Goal: Communication & Community: Ask a question

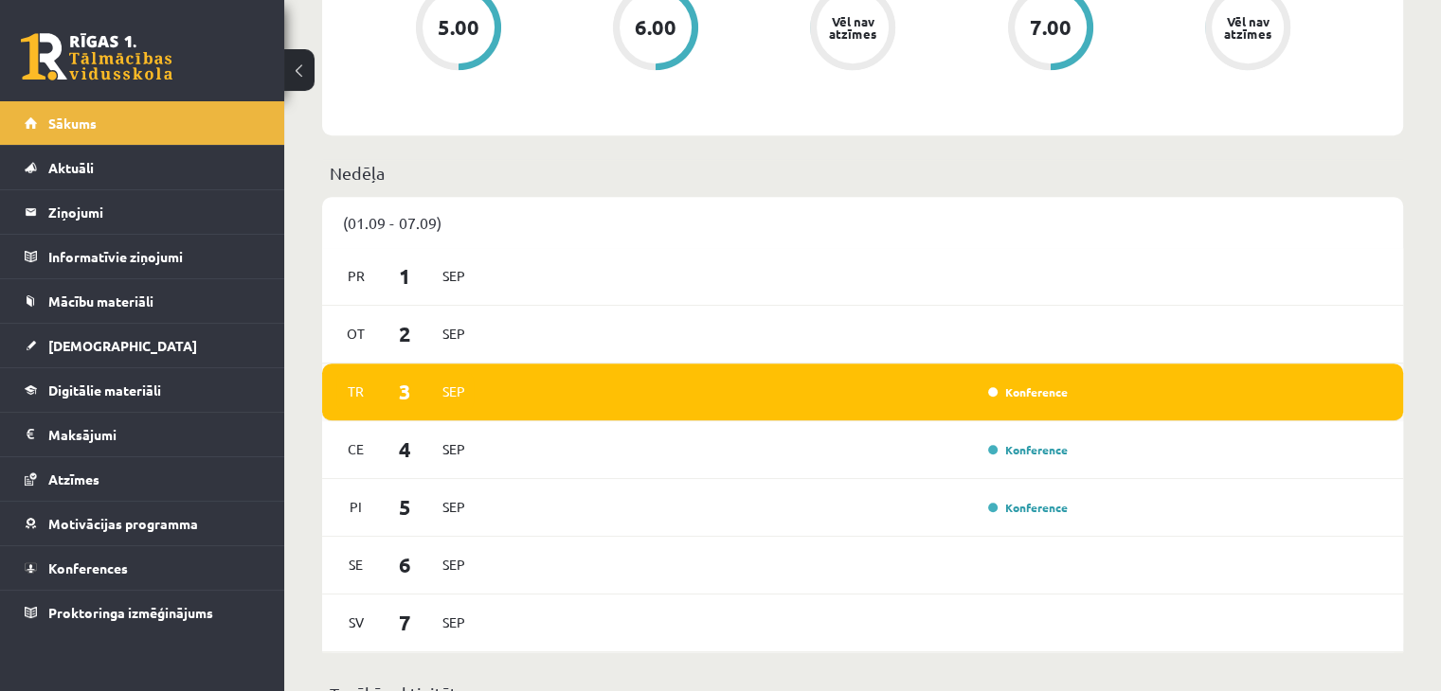
scroll to position [853, 0]
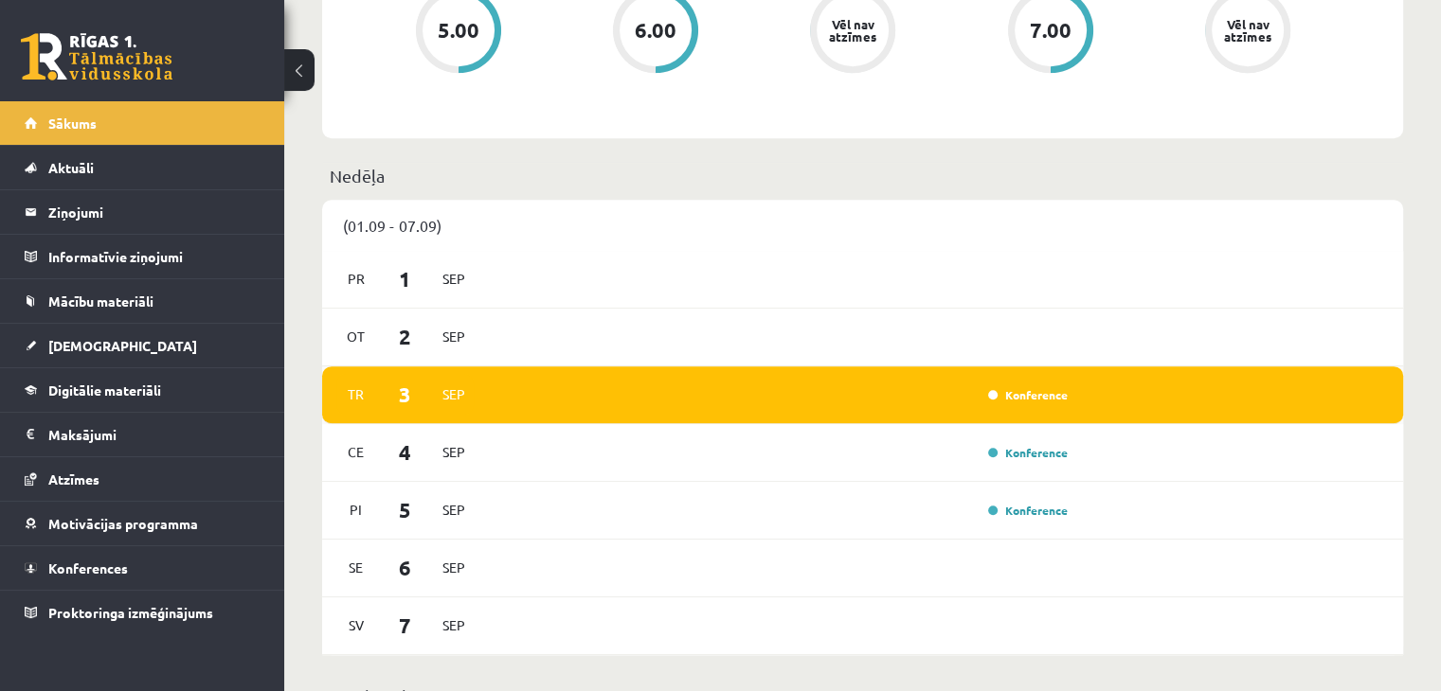
click at [378, 403] on span "3" at bounding box center [405, 394] width 59 height 31
click at [165, 571] on link "Konferences" at bounding box center [143, 569] width 236 height 44
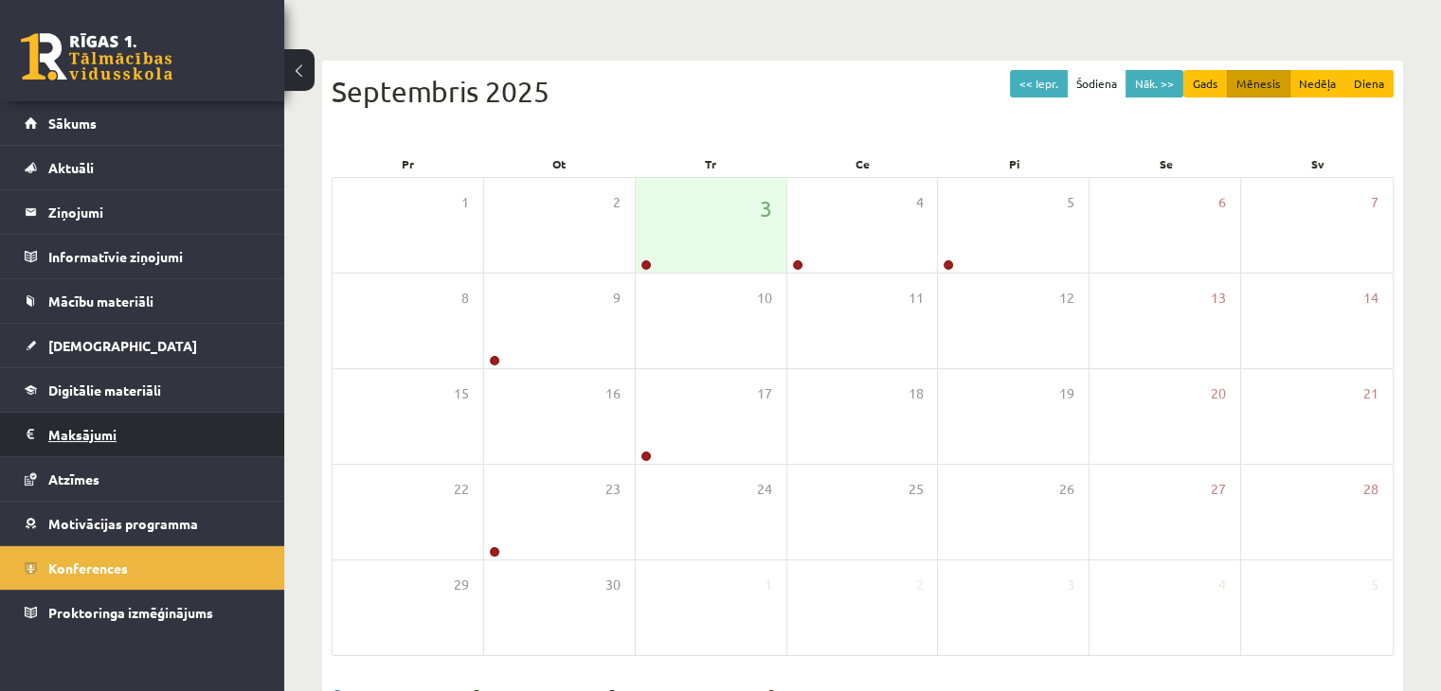
scroll to position [23, 0]
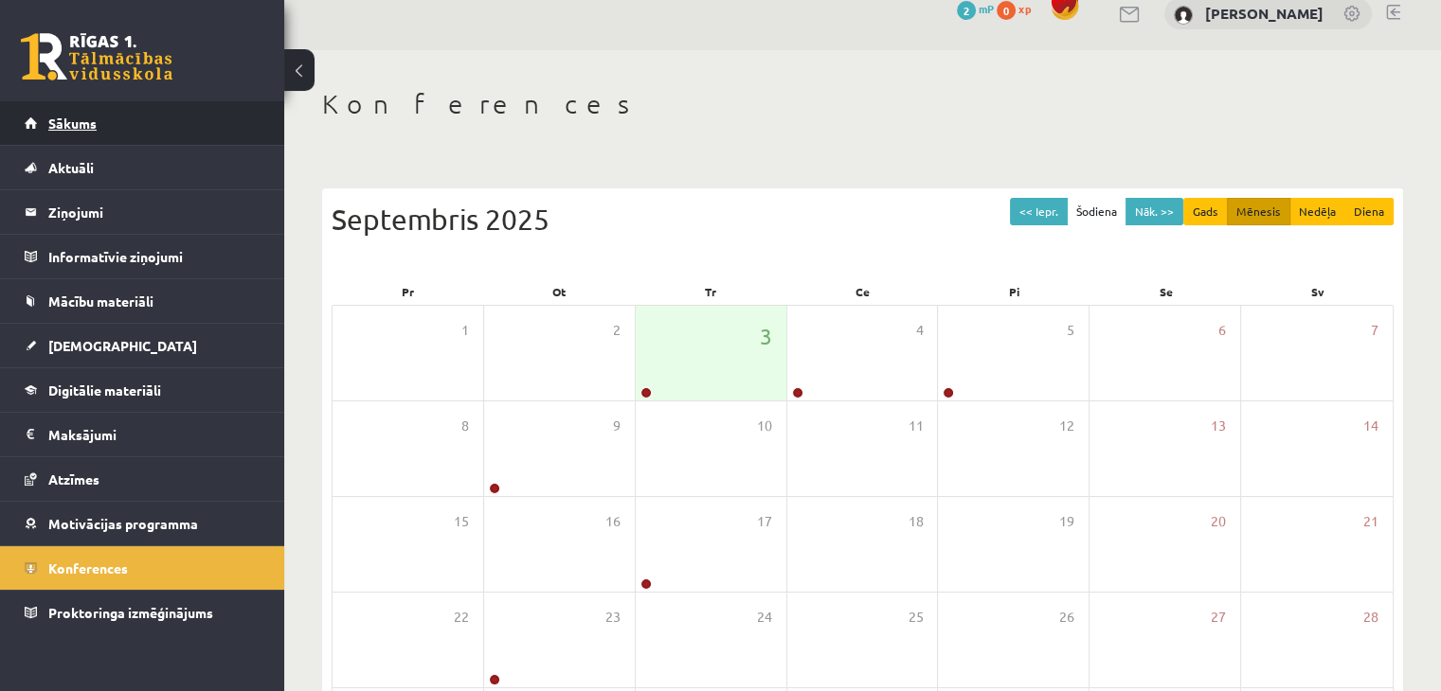
click at [111, 131] on link "Sākums" at bounding box center [143, 123] width 236 height 44
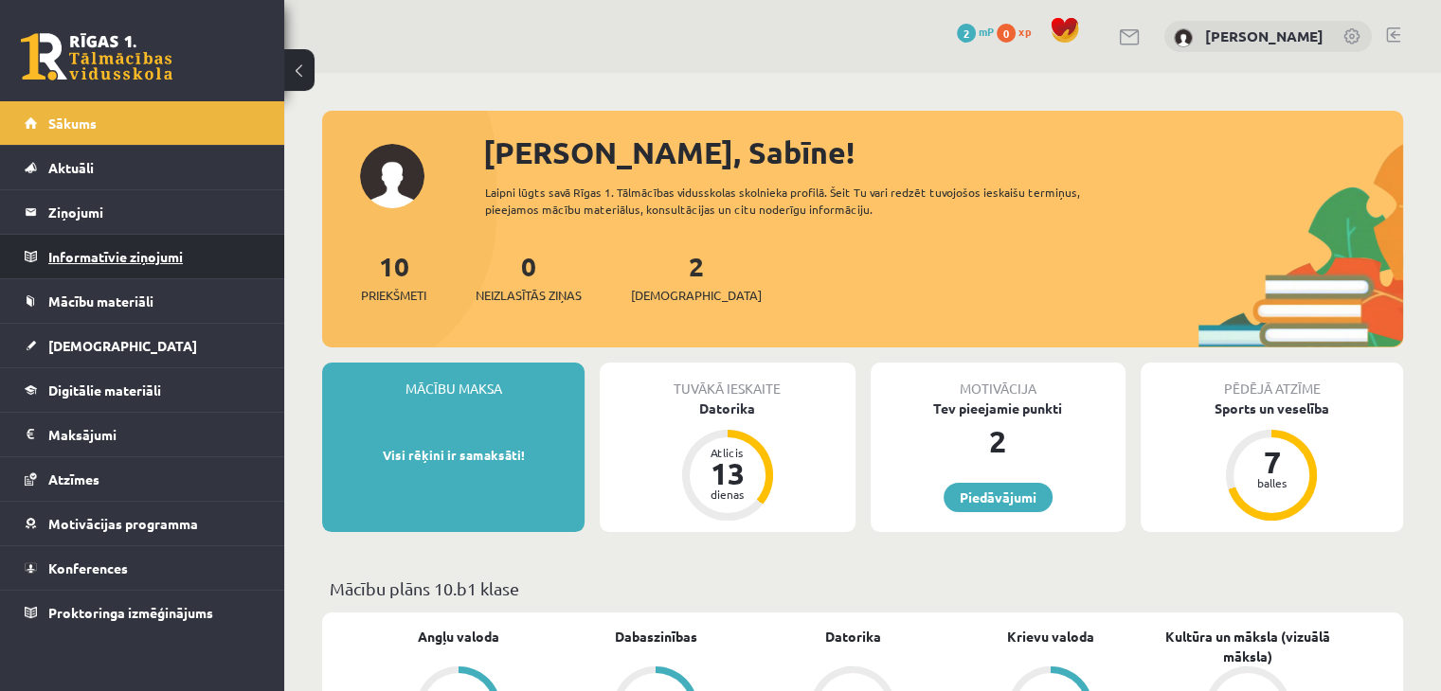
click at [118, 260] on legend "Informatīvie ziņojumi 0" at bounding box center [154, 257] width 212 height 44
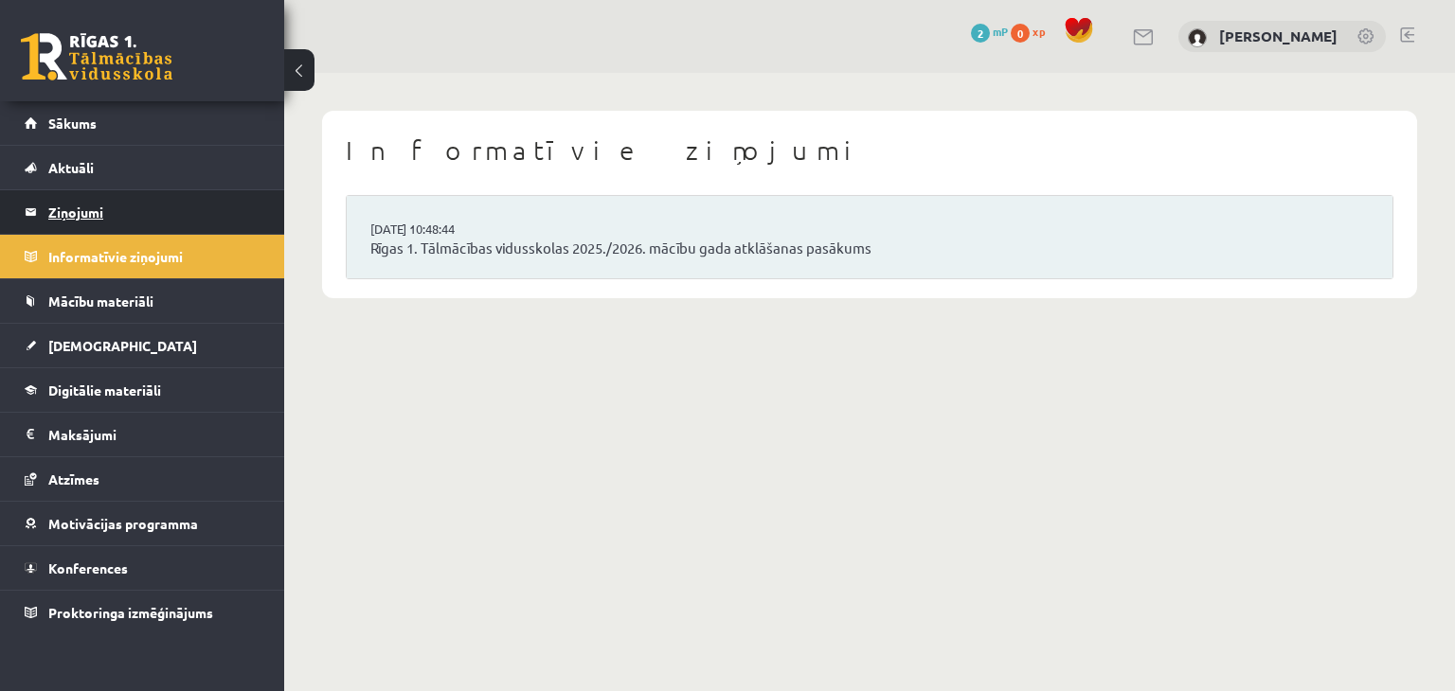
click at [97, 207] on legend "Ziņojumi 0" at bounding box center [154, 212] width 212 height 44
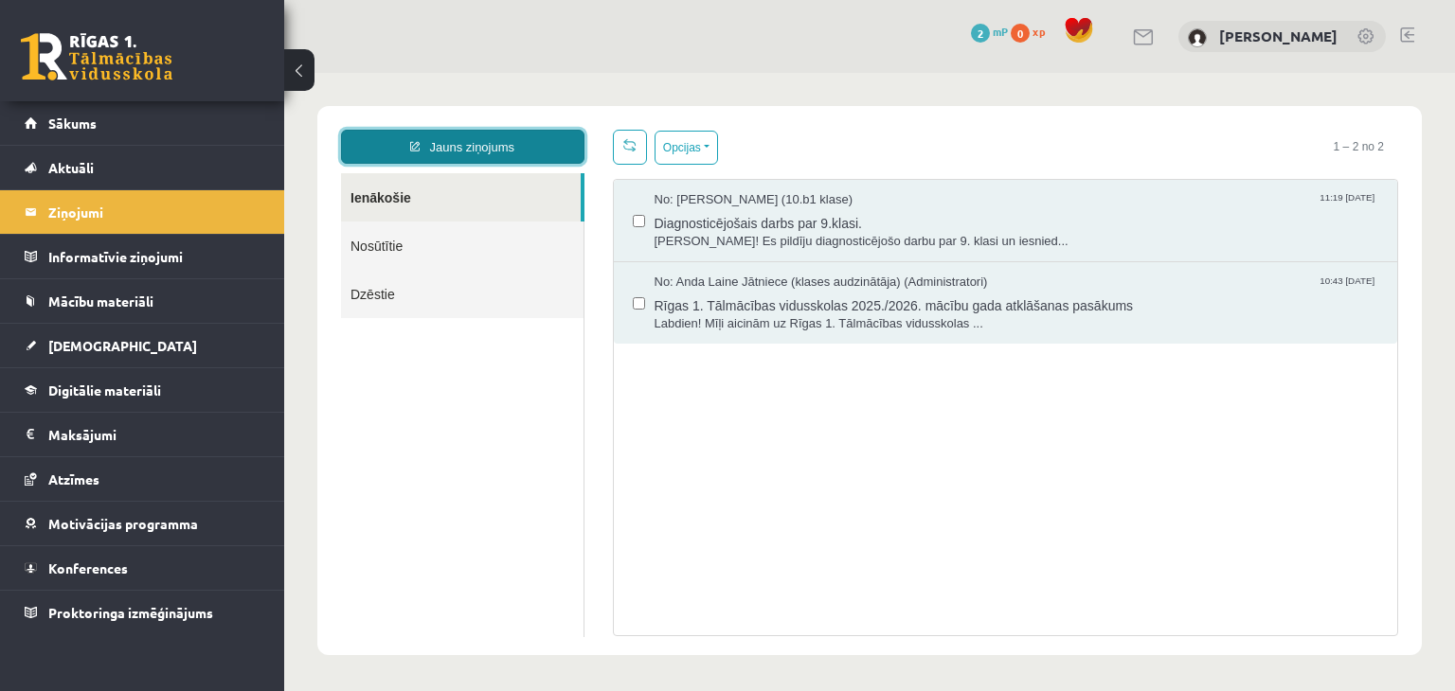
click at [514, 148] on link "Jauns ziņojums" at bounding box center [462, 147] width 243 height 34
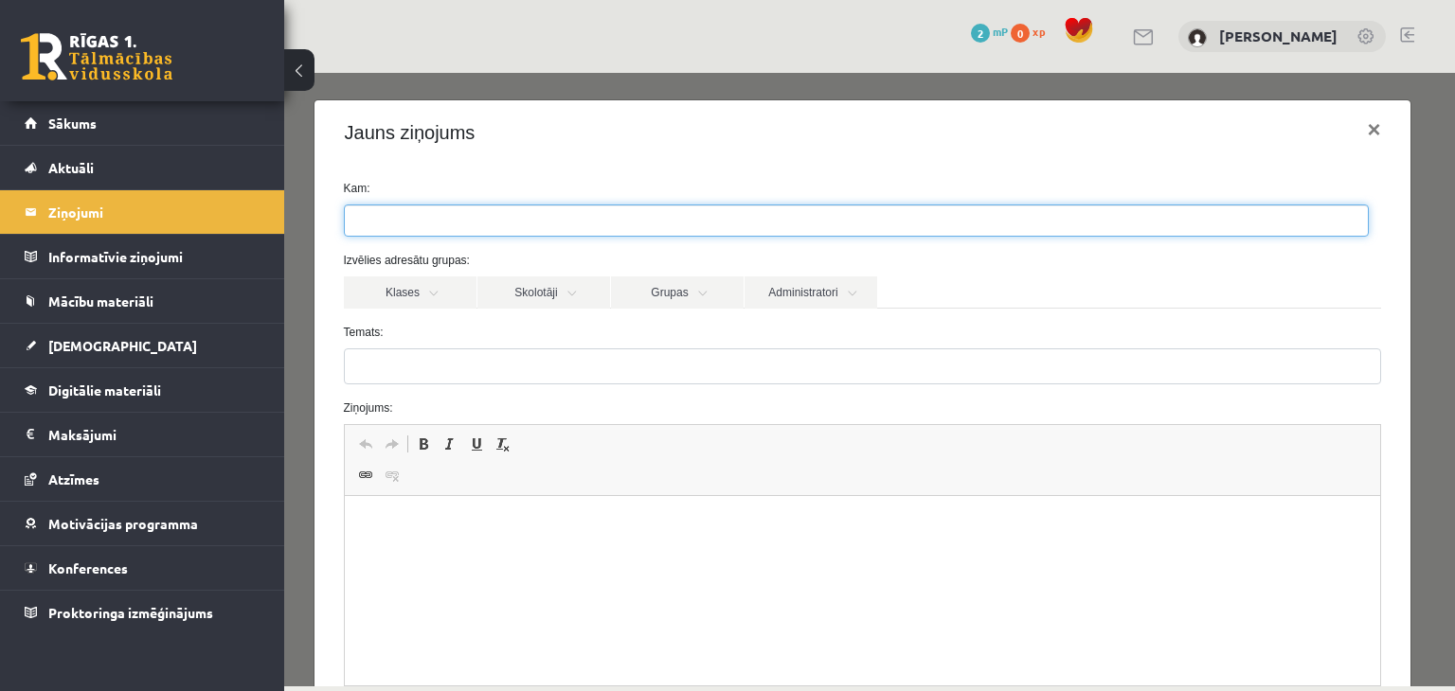
click at [553, 221] on ul at bounding box center [856, 221] width 1023 height 30
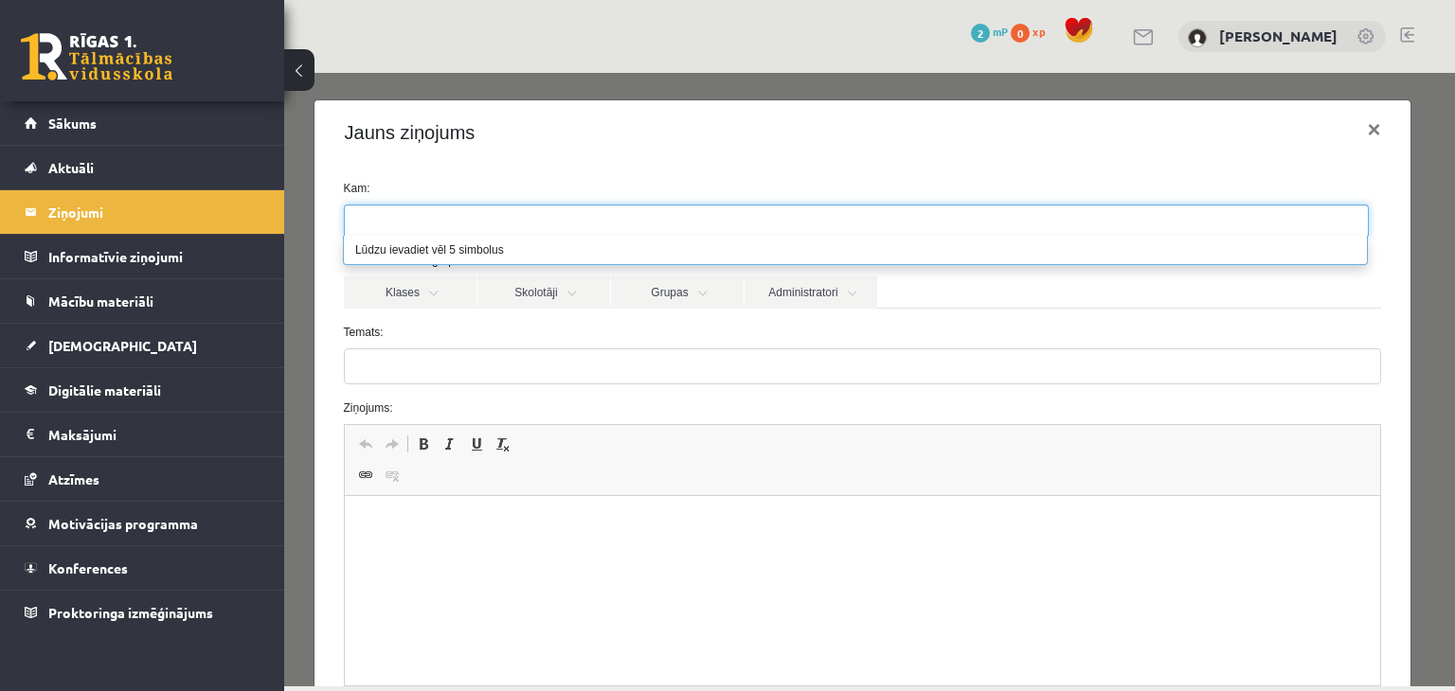
click at [553, 221] on ul at bounding box center [856, 221] width 1023 height 30
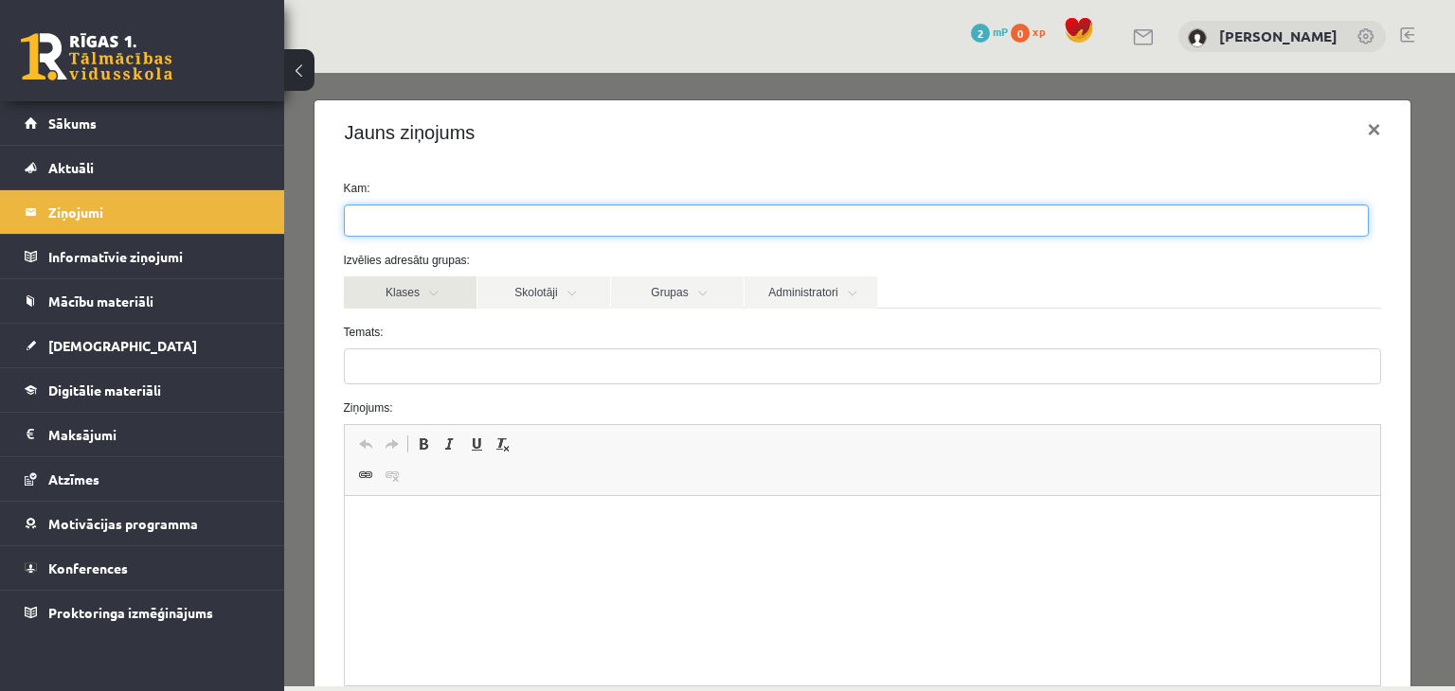
click at [456, 281] on link "Klases" at bounding box center [410, 293] width 133 height 32
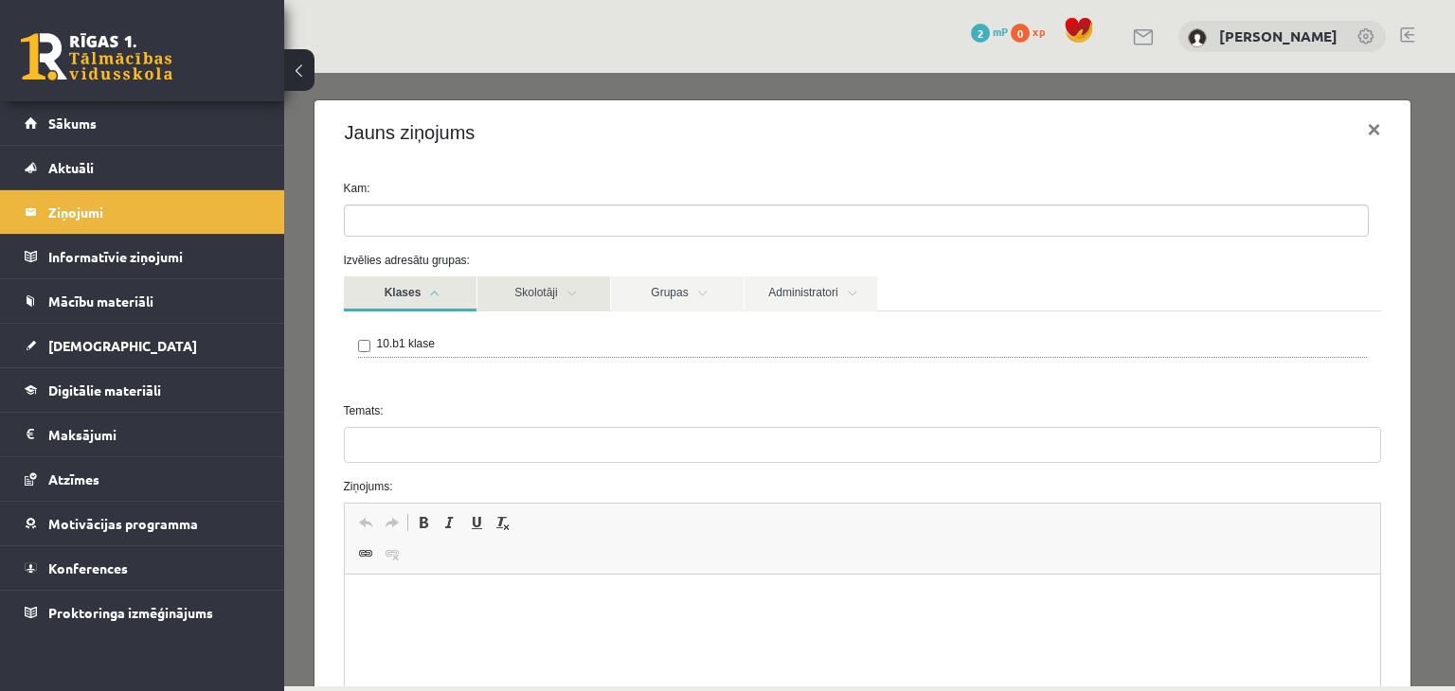
click at [521, 297] on link "Skolotāji" at bounding box center [543, 294] width 133 height 35
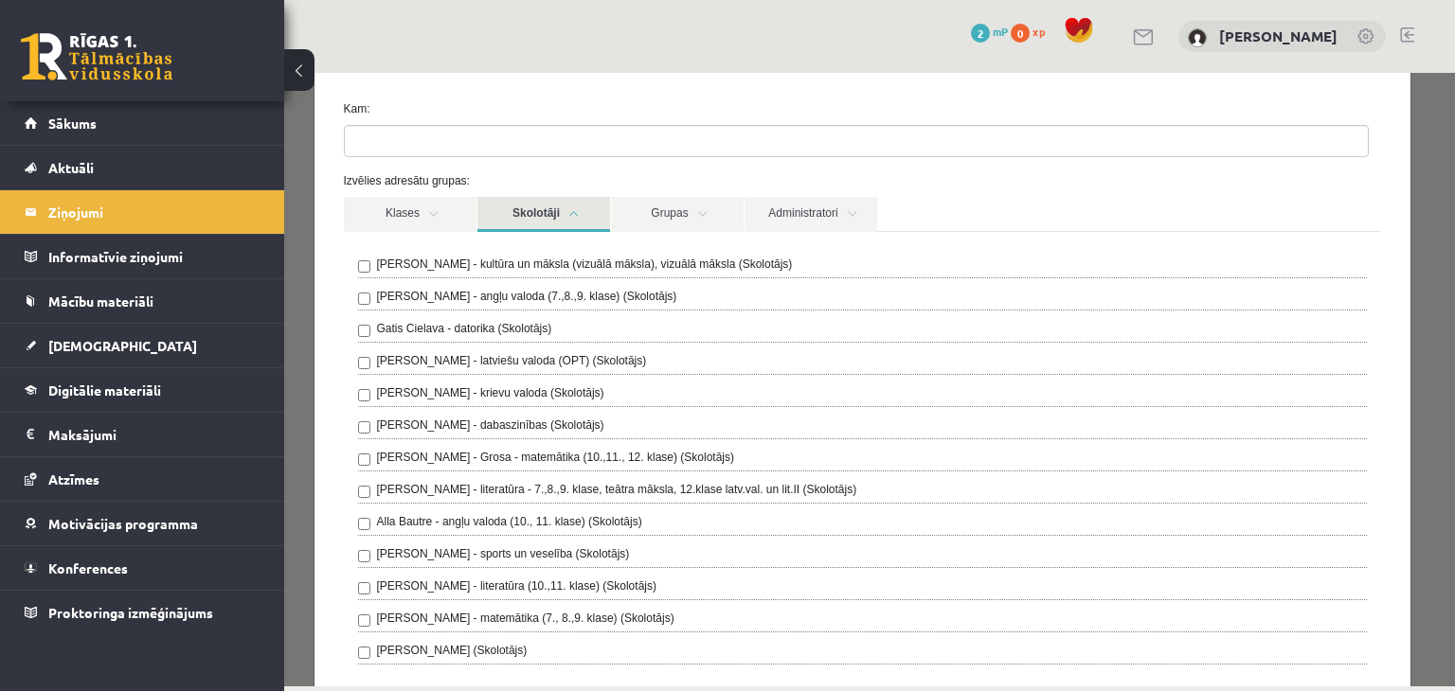
scroll to position [189, 0]
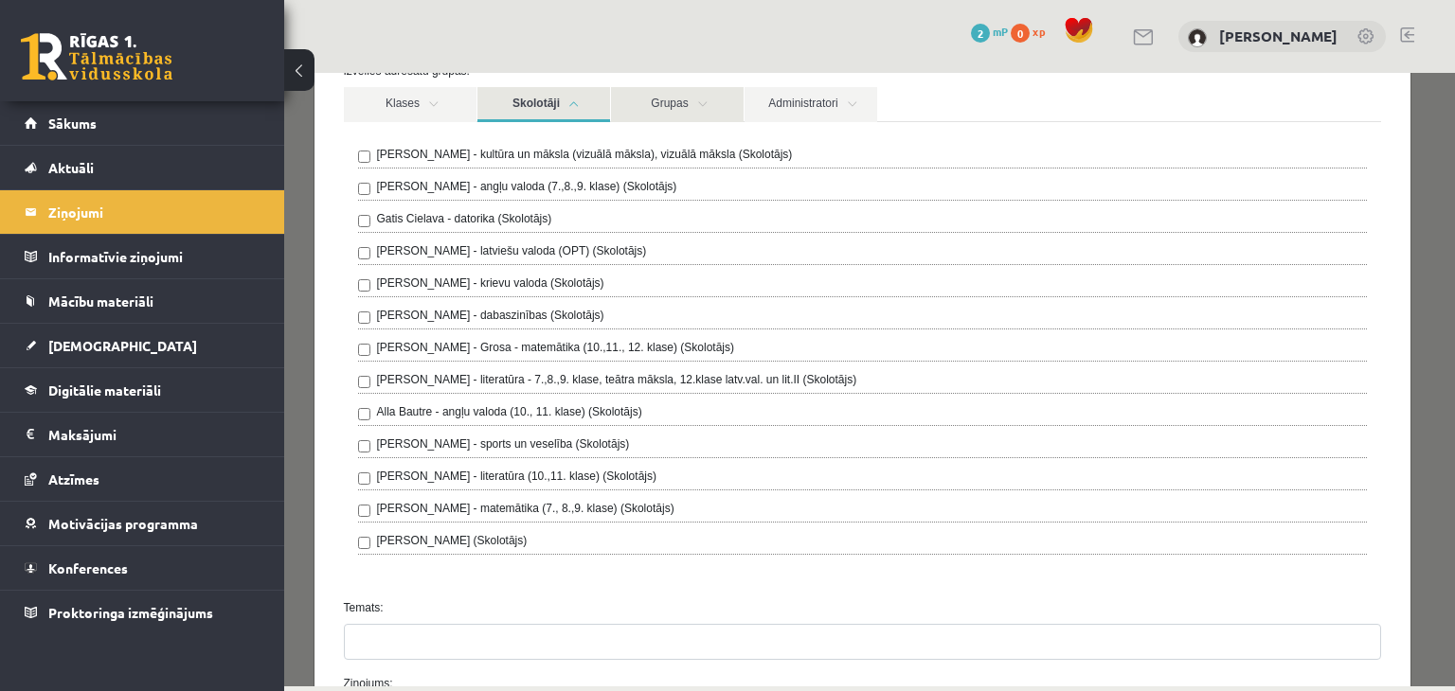
click at [702, 99] on link "Grupas" at bounding box center [677, 104] width 133 height 35
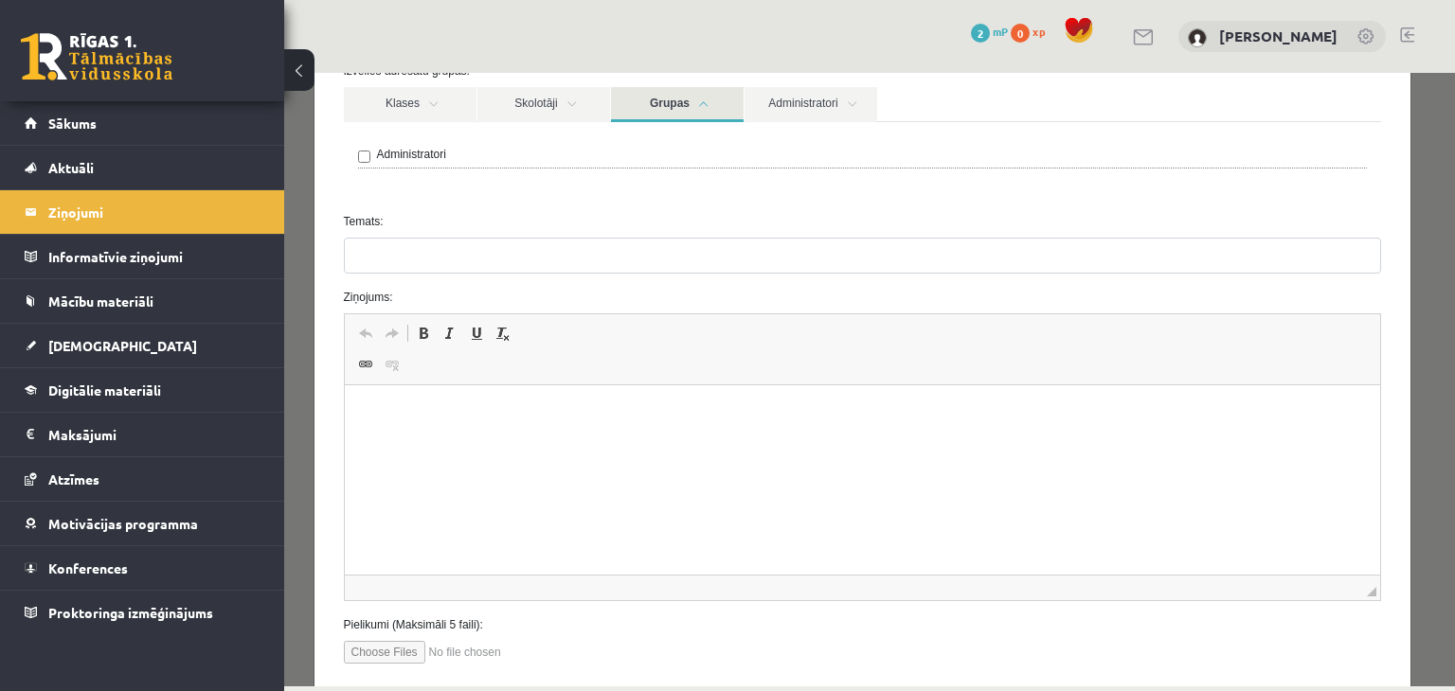
click at [702, 99] on link "Grupas" at bounding box center [677, 104] width 133 height 35
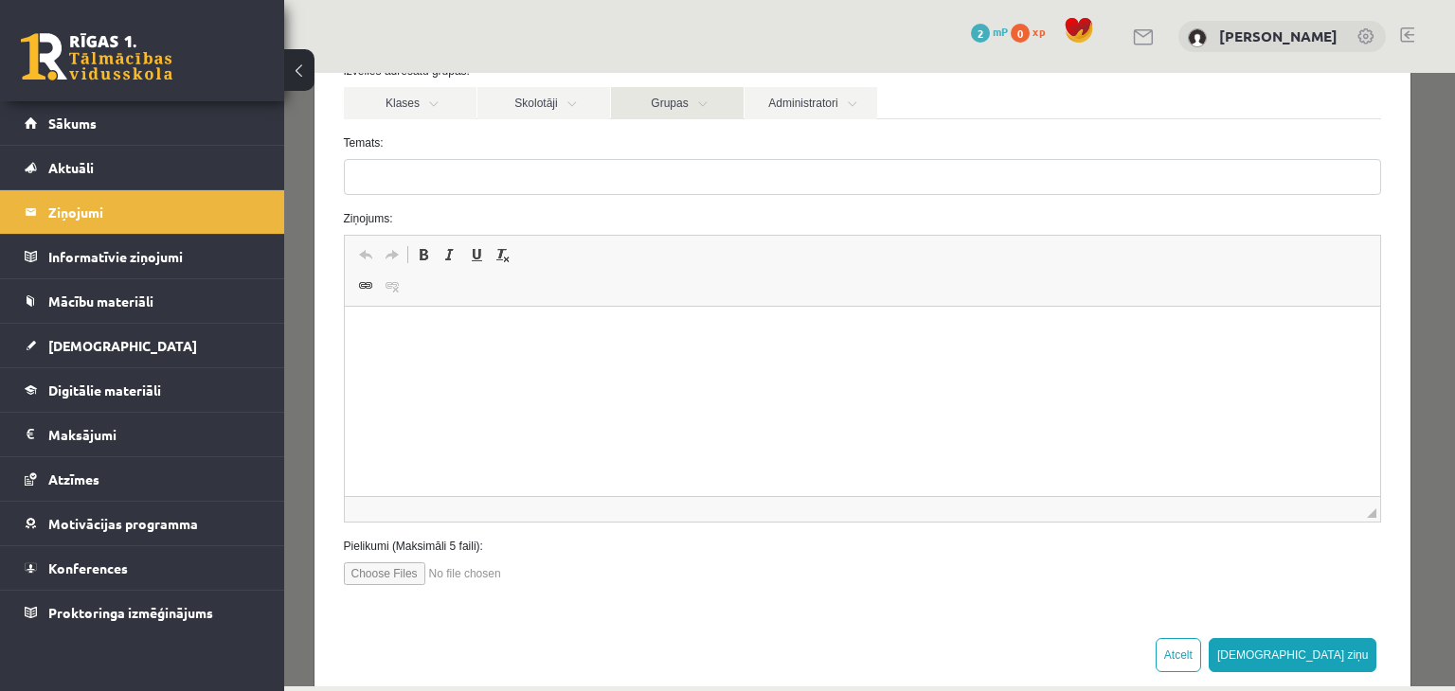
click at [702, 99] on link "Grupas" at bounding box center [677, 103] width 133 height 32
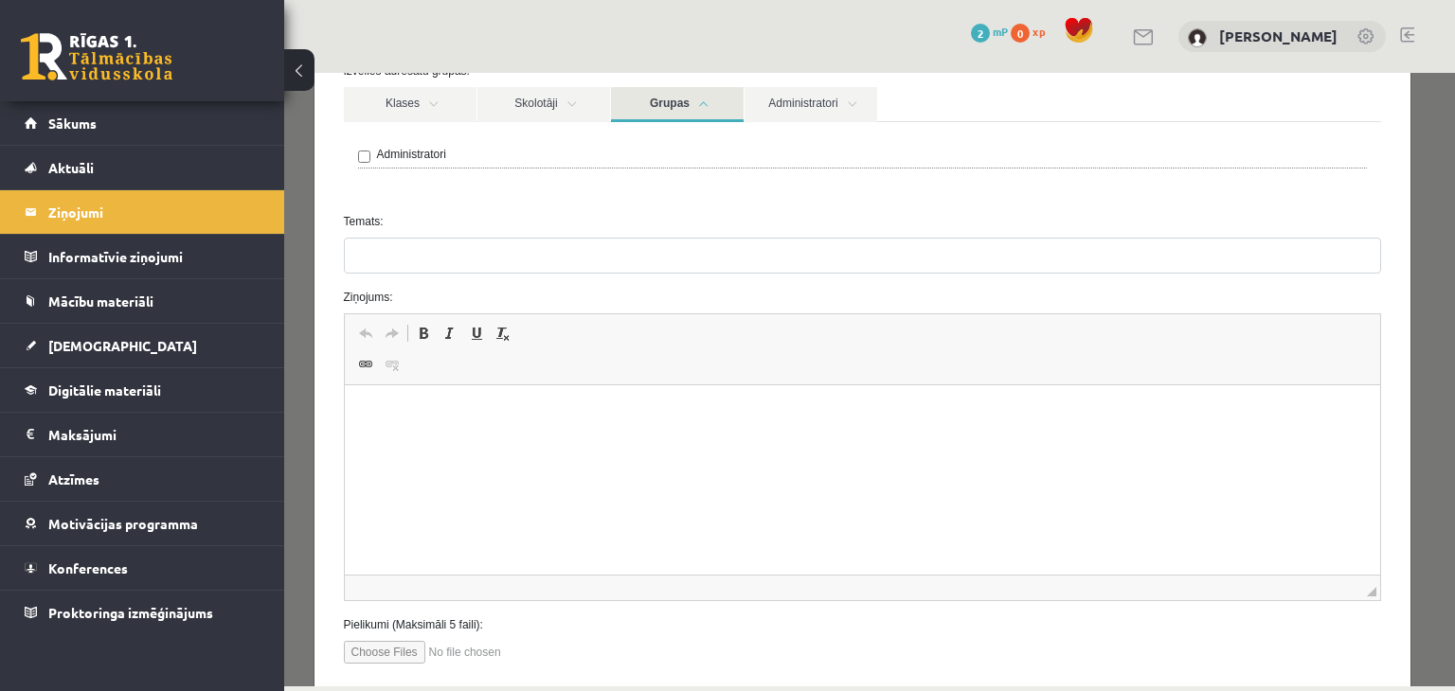
click at [697, 101] on link "Grupas" at bounding box center [677, 104] width 133 height 35
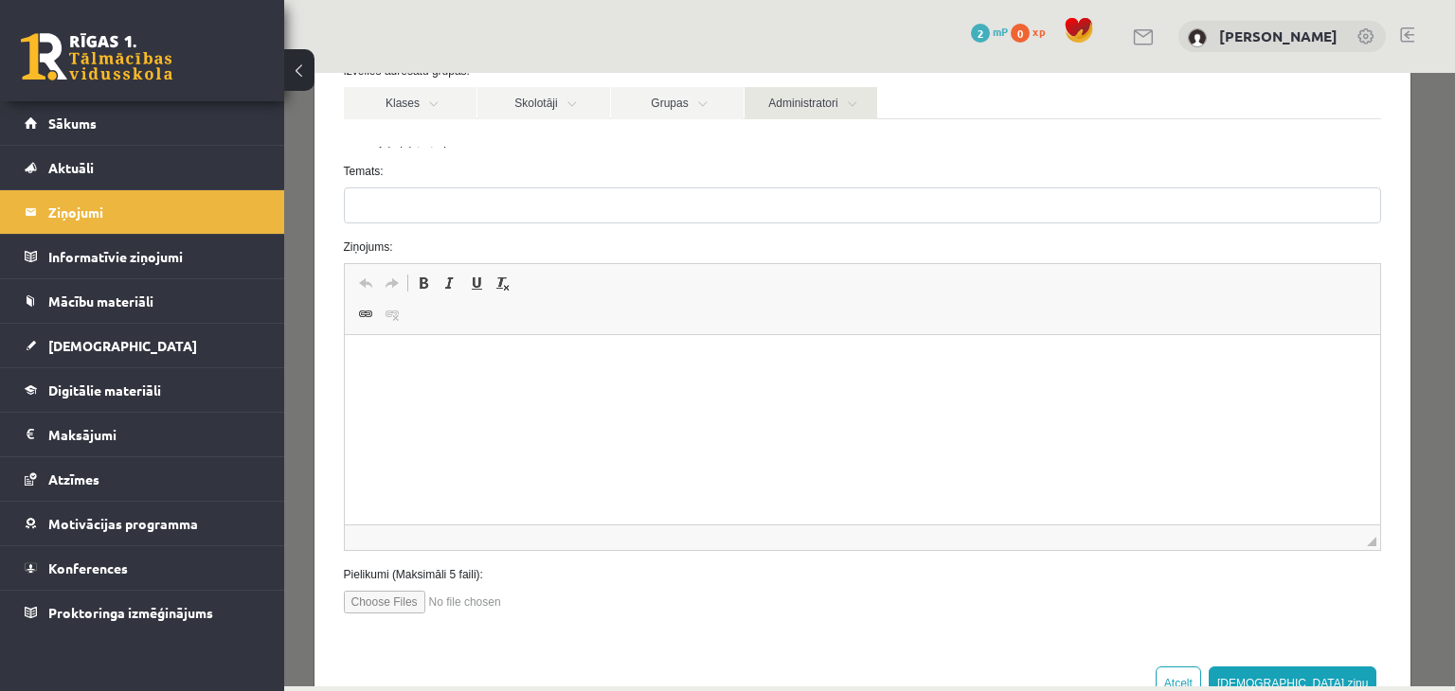
click at [814, 104] on link "Administratori" at bounding box center [811, 103] width 133 height 32
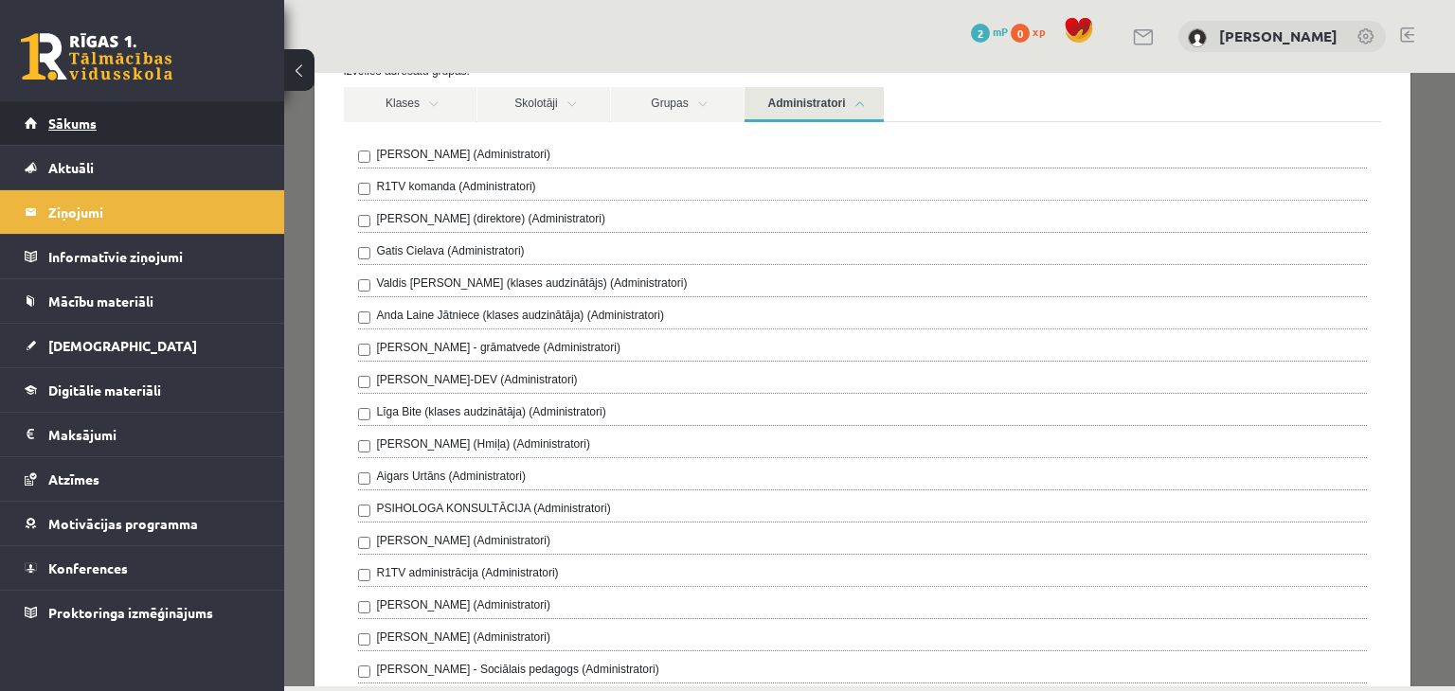
click at [218, 125] on link "Sākums" at bounding box center [143, 123] width 236 height 44
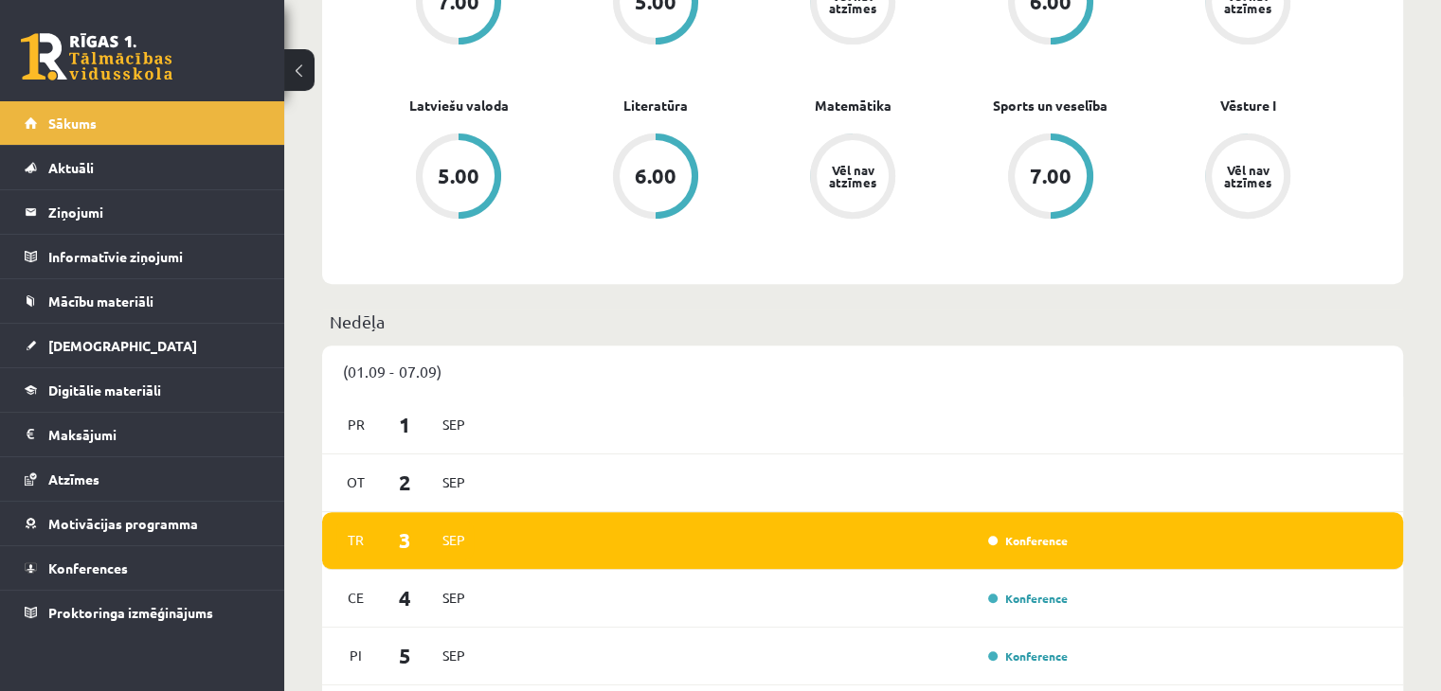
scroll to position [852, 0]
